Goal: Information Seeking & Learning: Learn about a topic

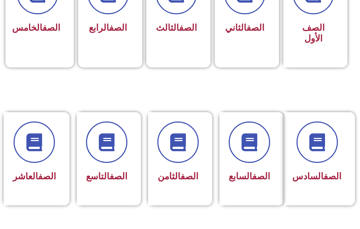
scroll to position [286, 0]
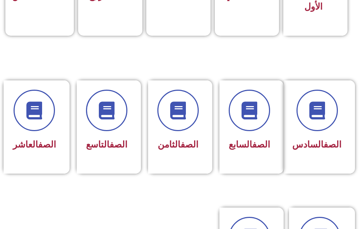
click at [182, 135] on div "الصف الثامن" at bounding box center [178, 122] width 41 height 64
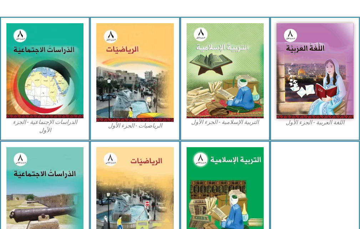
scroll to position [250, 0]
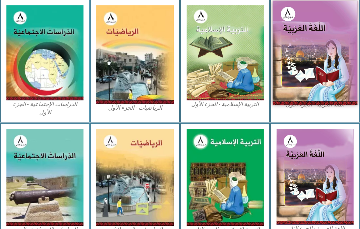
click at [295, 84] on img at bounding box center [315, 53] width 85 height 105
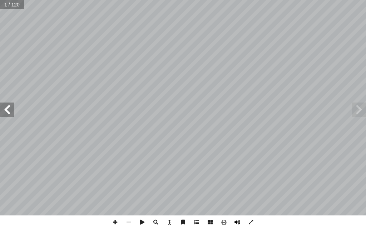
click at [240, 222] on span at bounding box center [237, 222] width 14 height 14
click at [6, 109] on span at bounding box center [7, 110] width 14 height 14
drag, startPoint x: 6, startPoint y: 109, endPoint x: 4, endPoint y: 112, distance: 3.9
click at [5, 109] on span at bounding box center [7, 110] width 14 height 14
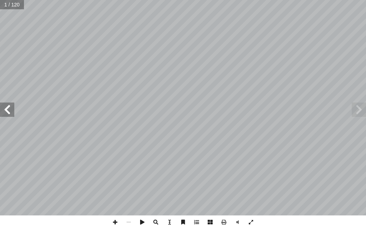
click at [3, 113] on span at bounding box center [7, 110] width 14 height 14
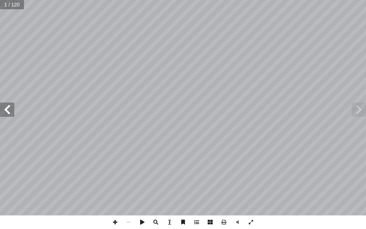
click at [3, 113] on span at bounding box center [7, 110] width 14 height 14
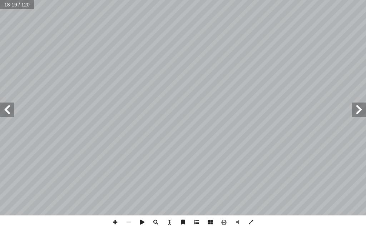
click at [3, 113] on span at bounding box center [7, 110] width 14 height 14
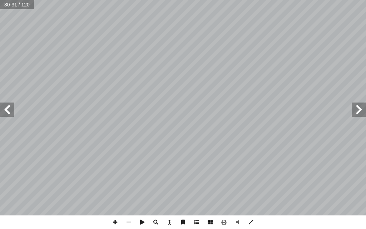
click at [9, 113] on span at bounding box center [7, 110] width 14 height 14
click at [359, 112] on span at bounding box center [358, 110] width 14 height 14
click at [116, 219] on span at bounding box center [115, 222] width 14 height 14
